Goal: Information Seeking & Learning: Get advice/opinions

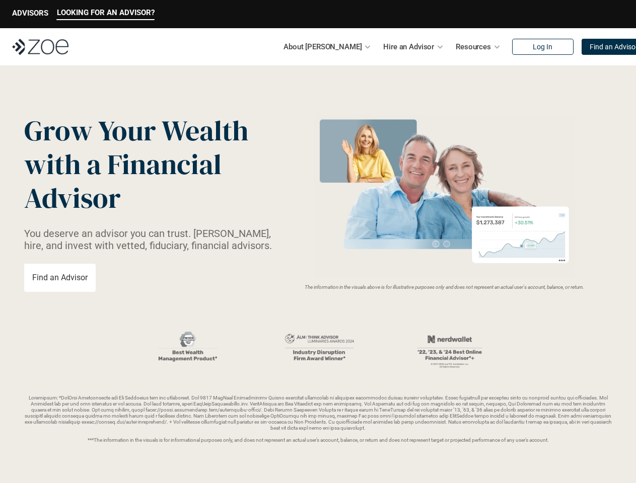
click at [318, 242] on img at bounding box center [444, 197] width 268 height 164
click at [105, 14] on p "LOOKING FOR AN ADVISOR?" at bounding box center [106, 12] width 98 height 9
click at [30, 14] on p "ADVISORS" at bounding box center [30, 13] width 36 height 9
